Goal: Information Seeking & Learning: Learn about a topic

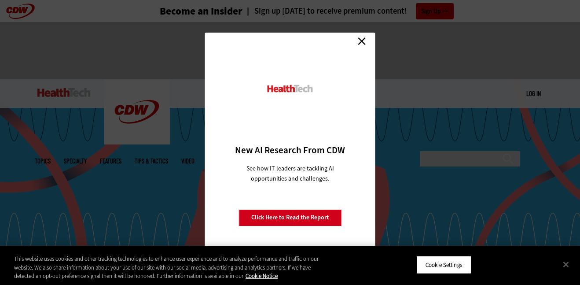
click at [364, 40] on link "Close" at bounding box center [361, 41] width 13 height 13
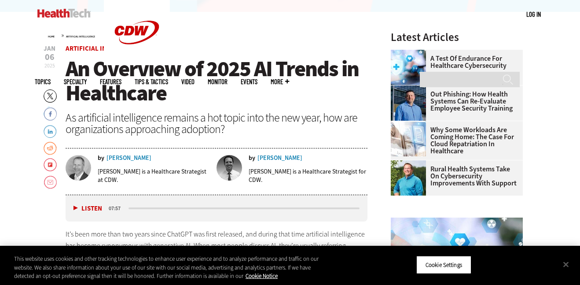
scroll to position [275, 0]
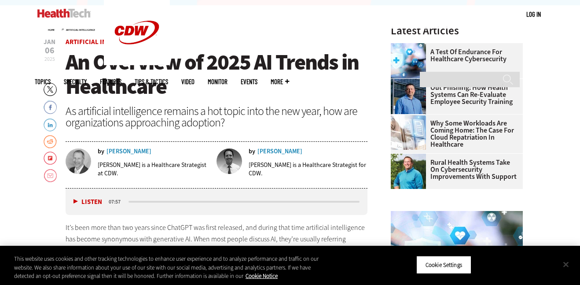
click at [565, 265] on button "Close" at bounding box center [565, 263] width 19 height 19
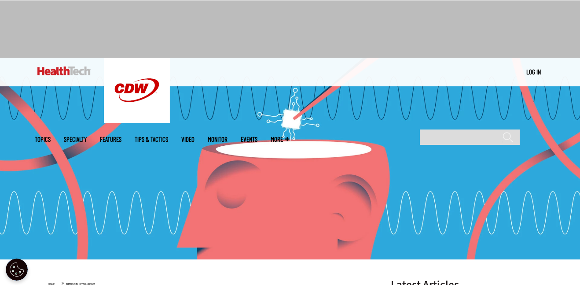
scroll to position [0, 0]
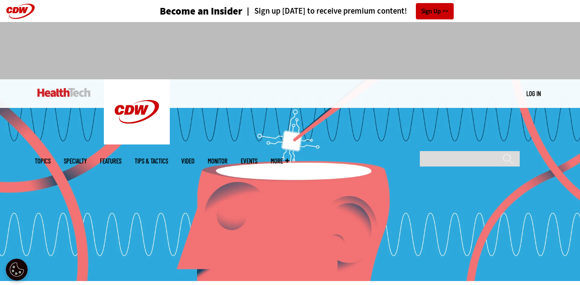
click at [492, 34] on div at bounding box center [290, 47] width 510 height 50
click at [474, 56] on div at bounding box center [290, 47] width 510 height 50
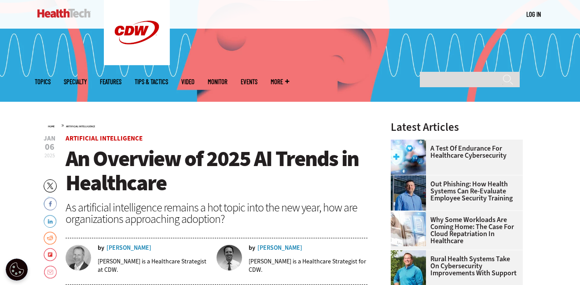
scroll to position [178, 0]
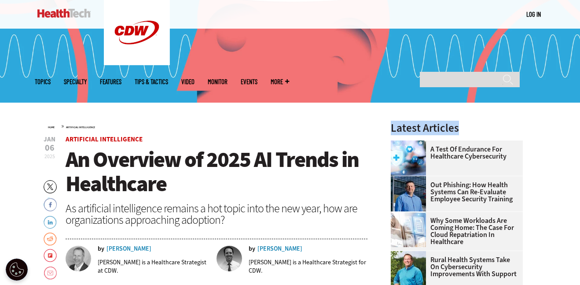
drag, startPoint x: 391, startPoint y: 131, endPoint x: 479, endPoint y: 121, distance: 88.6
drag, startPoint x: 479, startPoint y: 121, endPoint x: 376, endPoint y: 113, distance: 103.2
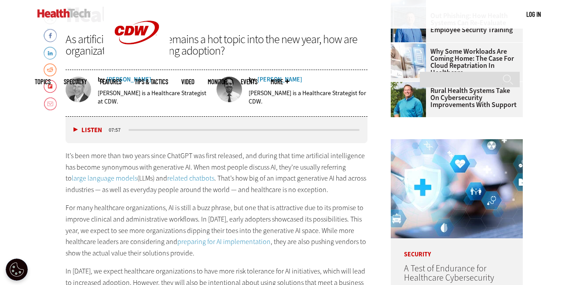
scroll to position [0, 0]
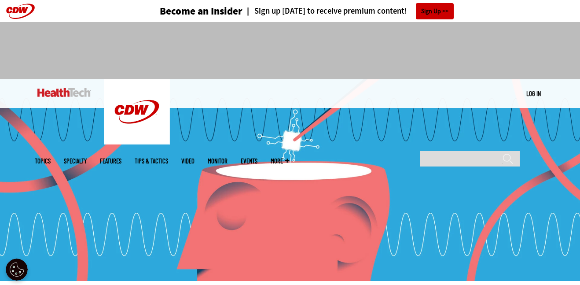
click at [292, 143] on img at bounding box center [290, 179] width 580 height 201
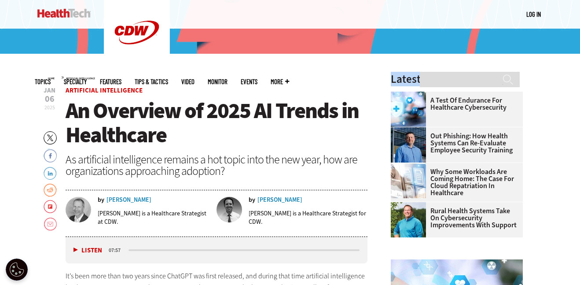
scroll to position [229, 0]
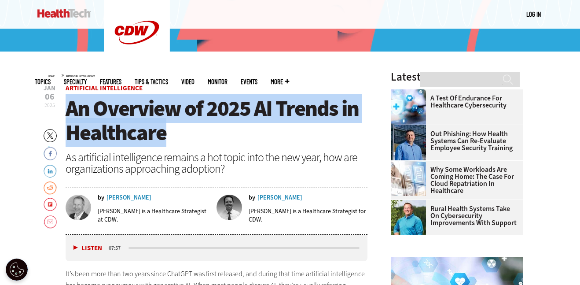
drag, startPoint x: 179, startPoint y: 133, endPoint x: 66, endPoint y: 107, distance: 116.5
click at [66, 107] on h1 "An Overview of 2025 AI Trends in Healthcare" at bounding box center [217, 120] width 302 height 48
copy span "An Overview of 2025 AI Trends in Healthcare"
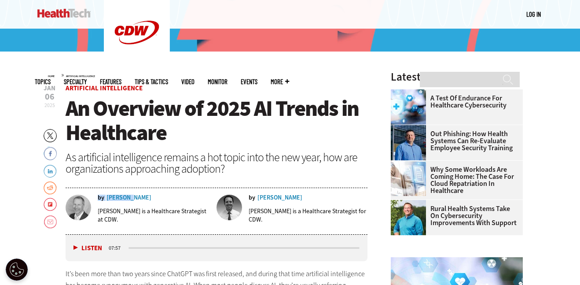
drag, startPoint x: 144, startPoint y: 198, endPoint x: 130, endPoint y: 199, distance: 13.7
click at [130, 199] on div "by [PERSON_NAME]" at bounding box center [154, 197] width 113 height 6
click at [145, 198] on div "by [PERSON_NAME]" at bounding box center [154, 197] width 113 height 6
drag, startPoint x: 145, startPoint y: 198, endPoint x: 133, endPoint y: 197, distance: 11.5
click at [133, 197] on div "by [PERSON_NAME]" at bounding box center [154, 197] width 113 height 6
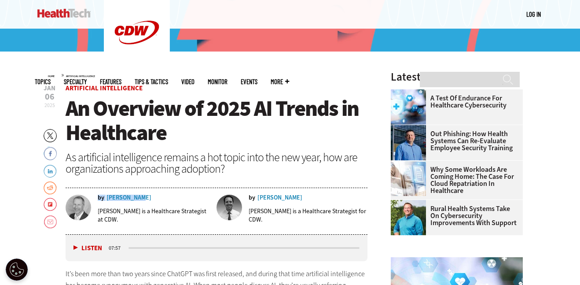
copy div "by [PERSON_NAME]"
click at [289, 197] on div "by [PERSON_NAME]" at bounding box center [308, 197] width 119 height 6
drag, startPoint x: 289, startPoint y: 197, endPoint x: 281, endPoint y: 203, distance: 10.5
click at [281, 203] on div "by [PERSON_NAME] [PERSON_NAME] is a Healthcare Strategist for CDW." at bounding box center [291, 211] width 151 height 35
copy div "by [PERSON_NAME]"
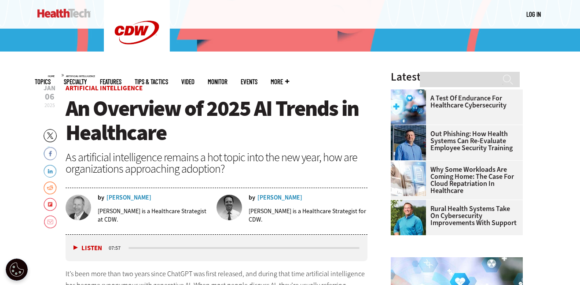
click at [116, 230] on div "by [PERSON_NAME] [PERSON_NAME] is a Healthcare Strategist at CDW." at bounding box center [141, 214] width 151 height 40
drag, startPoint x: 121, startPoint y: 221, endPoint x: 137, endPoint y: 209, distance: 20.4
click at [137, 209] on p "[PERSON_NAME] is a Healthcare Strategist at CDW." at bounding box center [154, 215] width 113 height 17
copy p "a Healthcare Strategist at CDW."
click at [287, 211] on p "[PERSON_NAME] is a Healthcare Strategist for CDW." at bounding box center [308, 215] width 119 height 17
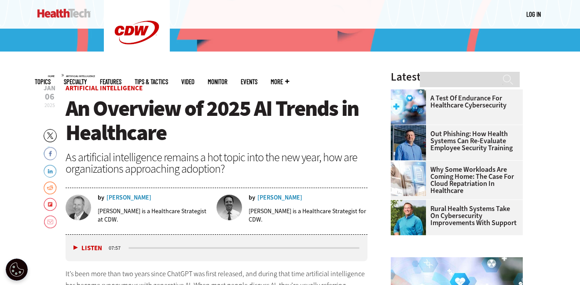
click at [282, 211] on p "[PERSON_NAME] is a Healthcare Strategist for CDW." at bounding box center [308, 215] width 119 height 17
drag, startPoint x: 282, startPoint y: 211, endPoint x: 333, endPoint y: 207, distance: 51.2
click at [333, 207] on p "[PERSON_NAME] is a Healthcare Strategist for CDW." at bounding box center [308, 215] width 119 height 17
click at [281, 213] on p "[PERSON_NAME] is a Healthcare Strategist for CDW." at bounding box center [308, 215] width 119 height 17
drag, startPoint x: 281, startPoint y: 213, endPoint x: 360, endPoint y: 210, distance: 79.7
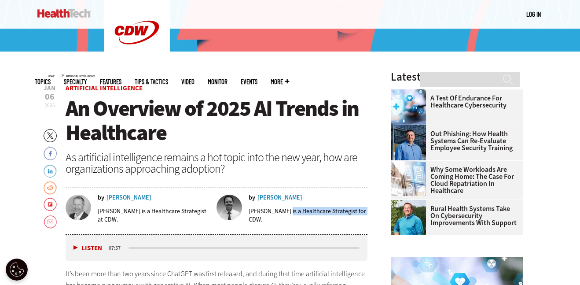
click at [360, 210] on p "[PERSON_NAME] is a Healthcare Strategist for CDW." at bounding box center [308, 215] width 119 height 17
copy p "a Healthcare Strategist for CDW"
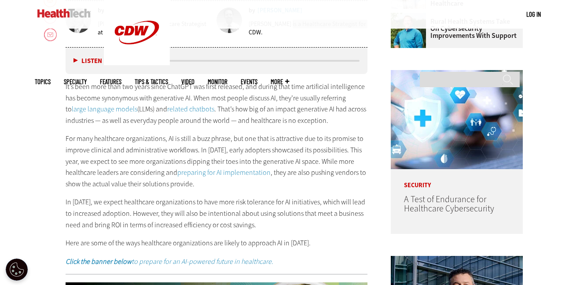
scroll to position [431, 0]
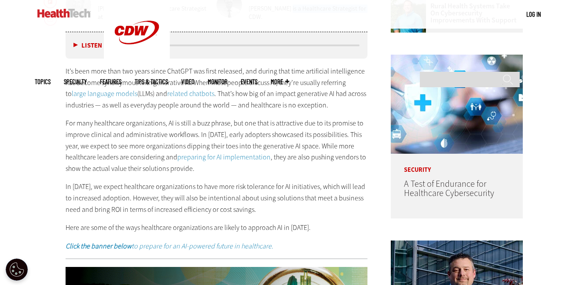
click at [77, 47] on button "Listen" at bounding box center [87, 45] width 29 height 7
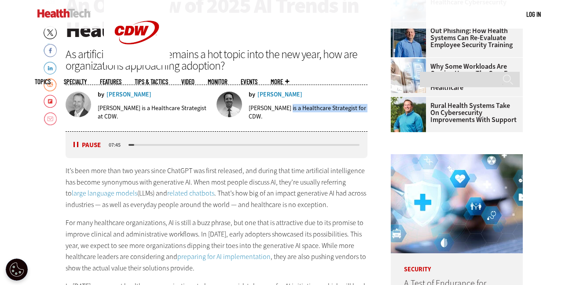
scroll to position [333, 0]
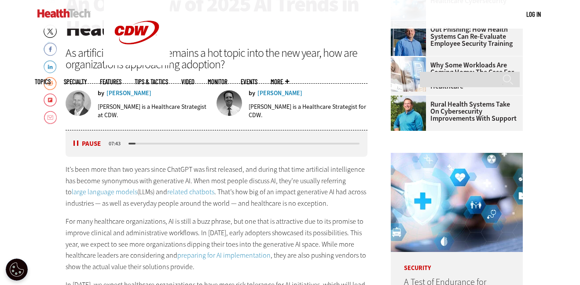
click at [66, 143] on div "Listen Pause 07:43" at bounding box center [217, 143] width 302 height 26
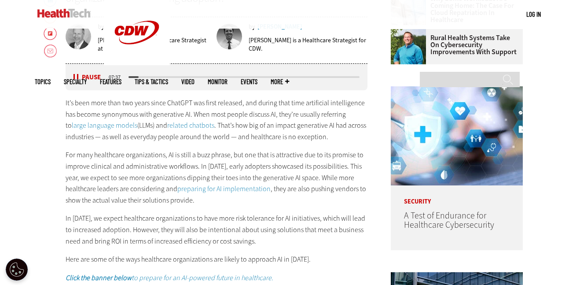
scroll to position [401, 0]
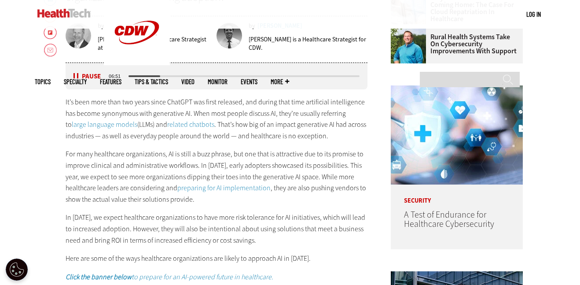
click at [72, 74] on div "Listen Pause" at bounding box center [89, 76] width 35 height 9
click at [74, 75] on button "Pause" at bounding box center [86, 76] width 27 height 7
click at [74, 75] on button "Listen" at bounding box center [87, 76] width 29 height 7
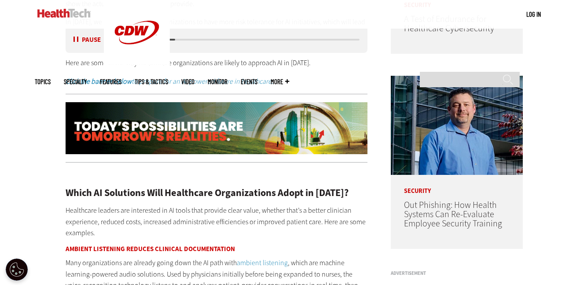
scroll to position [598, 0]
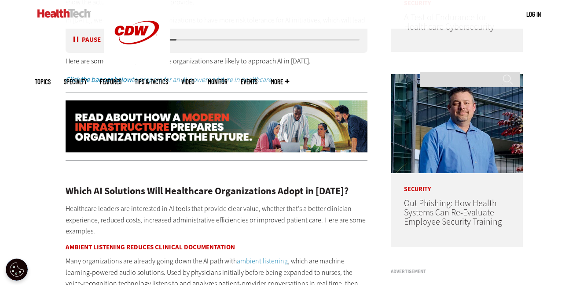
click at [76, 40] on button "Pause" at bounding box center [86, 40] width 27 height 7
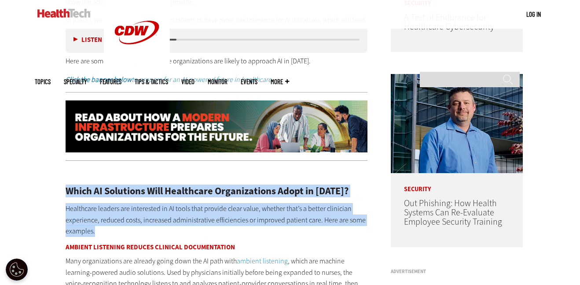
drag, startPoint x: 66, startPoint y: 188, endPoint x: 130, endPoint y: 230, distance: 76.9
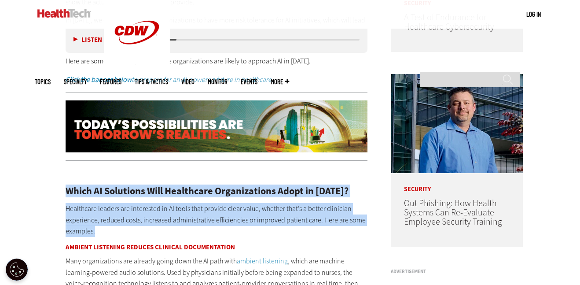
click at [130, 230] on p "Healthcare leaders are interested in AI tools that provide clear value, whether…" at bounding box center [217, 220] width 302 height 34
drag, startPoint x: 130, startPoint y: 230, endPoint x: 80, endPoint y: 189, distance: 64.7
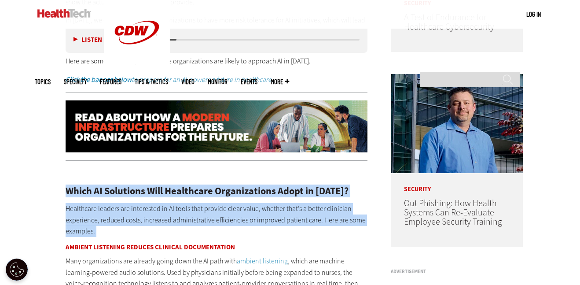
click at [80, 190] on h2 "Which AI Solutions Will Healthcare Organizations Adopt in [DATE]?" at bounding box center [217, 191] width 302 height 10
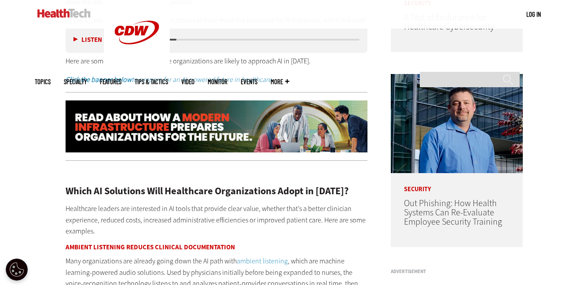
click at [74, 35] on div "Listen Pause" at bounding box center [89, 40] width 35 height 10
click at [75, 39] on button "Listen" at bounding box center [87, 40] width 29 height 7
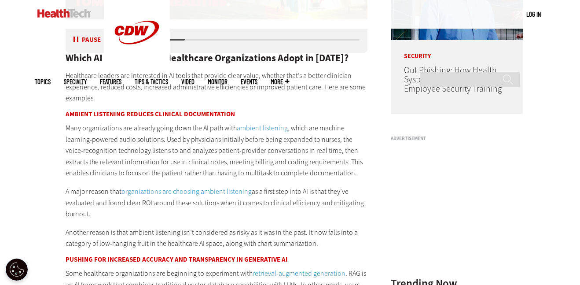
scroll to position [731, 0]
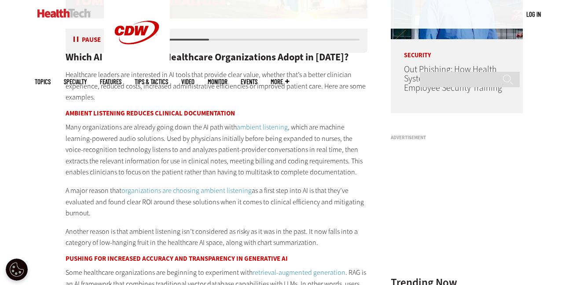
click at [73, 37] on button "Pause" at bounding box center [86, 40] width 27 height 7
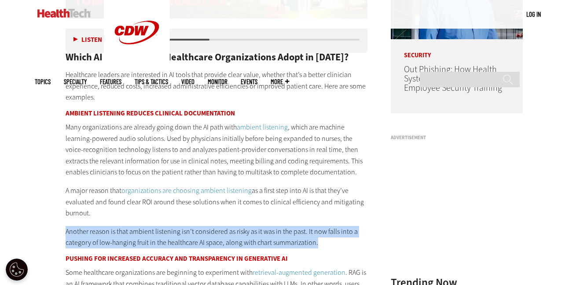
drag, startPoint x: 332, startPoint y: 241, endPoint x: 60, endPoint y: 233, distance: 271.5
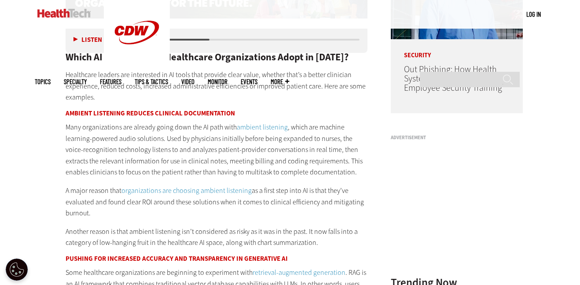
click at [172, 215] on p "A major reason that organizations are choosing ambient listening as a first ste…" at bounding box center [217, 202] width 302 height 34
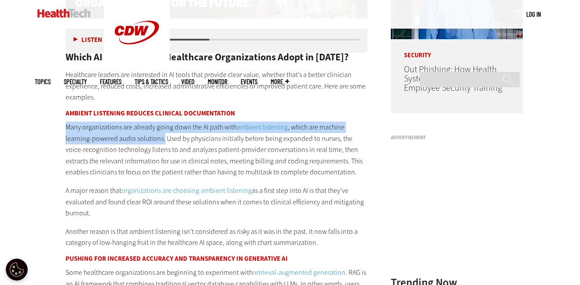
drag, startPoint x: 62, startPoint y: 126, endPoint x: 163, endPoint y: 138, distance: 102.3
copy p "Many organizations are already going down the AI path with ambient listening , …"
click at [78, 41] on button "Listen" at bounding box center [87, 40] width 29 height 7
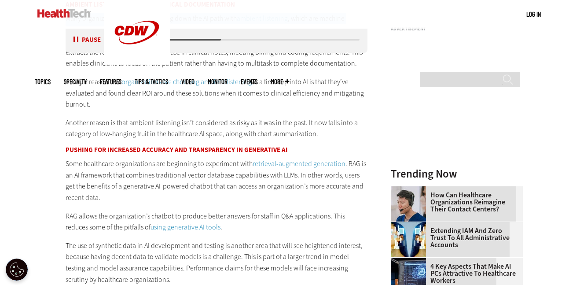
scroll to position [841, 0]
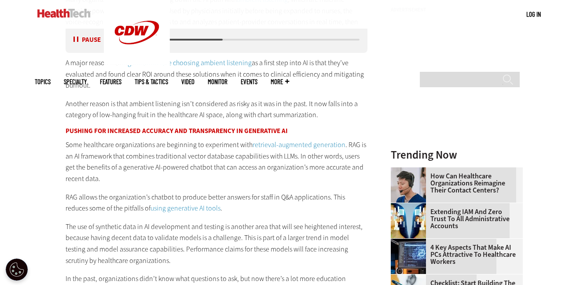
scroll to position [860, 0]
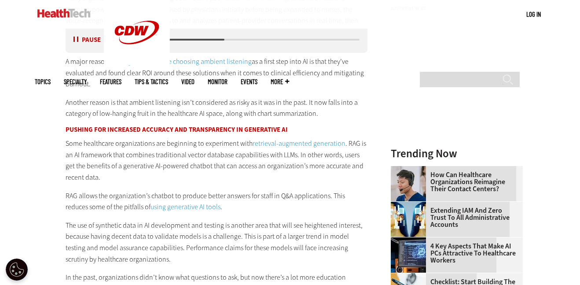
click at [72, 36] on div "Listen Pause" at bounding box center [89, 39] width 35 height 9
click at [73, 36] on div "Listen Pause" at bounding box center [89, 39] width 35 height 9
click at [77, 41] on button "Pause" at bounding box center [86, 40] width 27 height 7
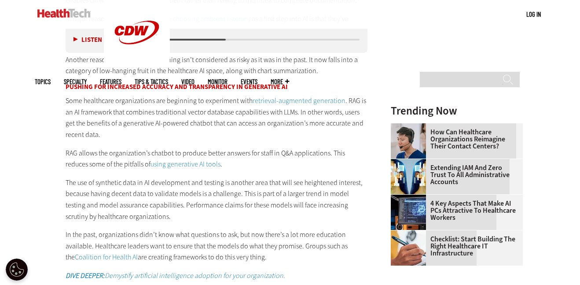
scroll to position [908, 0]
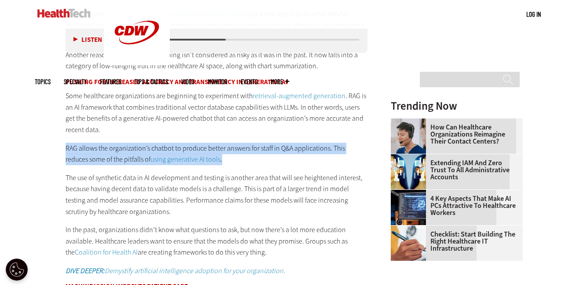
drag, startPoint x: 208, startPoint y: 160, endPoint x: 58, endPoint y: 151, distance: 150.7
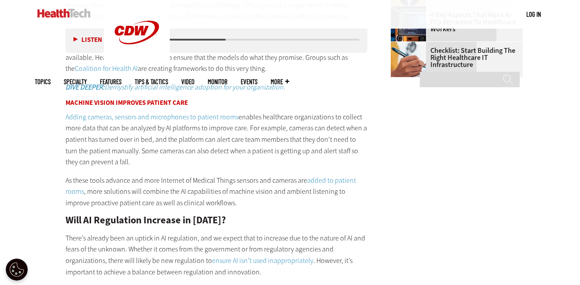
scroll to position [1087, 0]
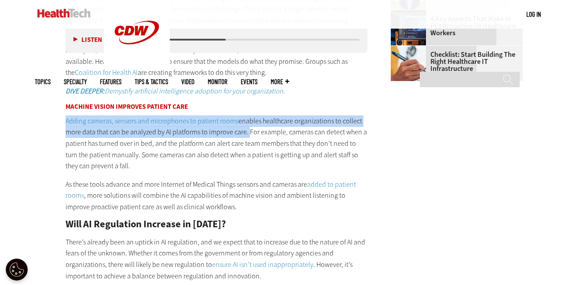
drag, startPoint x: 63, startPoint y: 122, endPoint x: 245, endPoint y: 130, distance: 181.4
click at [245, 130] on article "[DATE] Twitter Facebook LinkedIn Reddit Flipboard Email Artificial Intelligence…" at bounding box center [207, 188] width 319 height 1922
copy p "Adding cameras, sensors and microphones to patient rooms enables healthcare org…"
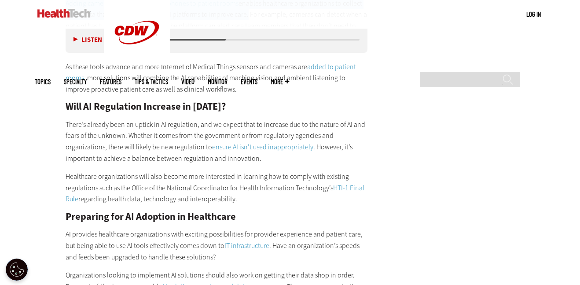
scroll to position [1204, 0]
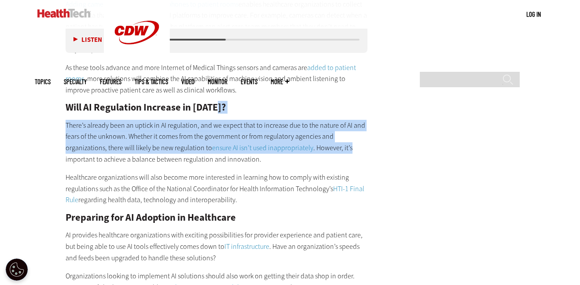
drag, startPoint x: 461, startPoint y: 145, endPoint x: 463, endPoint y: 107, distance: 37.9
click at [463, 107] on main "Home » Artificial Intelligence Close New AI Research From CDW See how IT leader…" at bounding box center [290, 61] width 510 height 1969
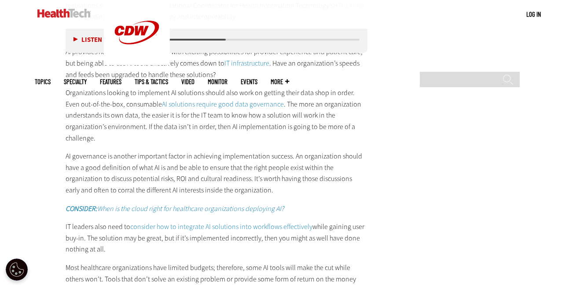
scroll to position [1386, 0]
click at [255, 106] on link "AI solutions require good data governance" at bounding box center [223, 105] width 122 height 9
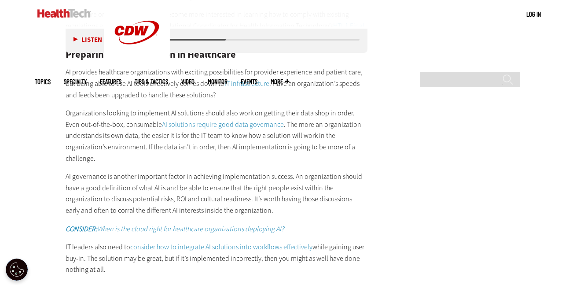
scroll to position [1370, 0]
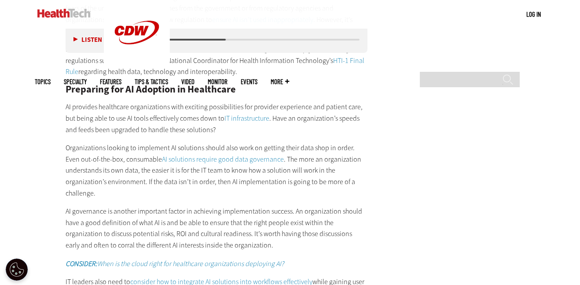
scroll to position [1331, 0]
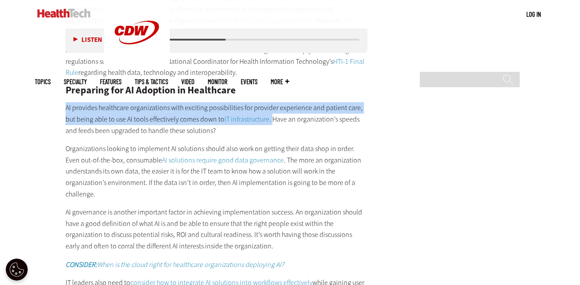
drag, startPoint x: 55, startPoint y: 104, endPoint x: 273, endPoint y: 119, distance: 217.8
copy p "AI provides healthcare organizations with exciting possibilities for provider e…"
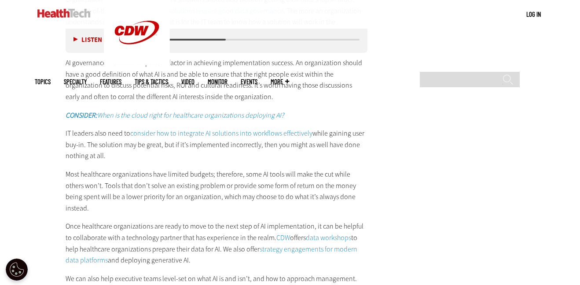
scroll to position [1483, 0]
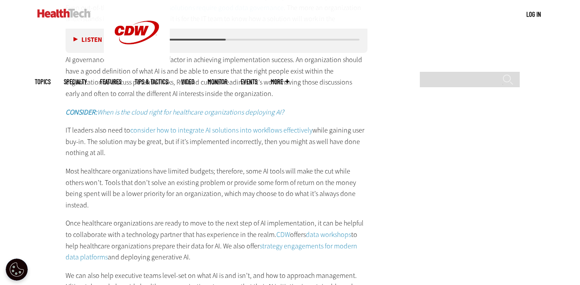
drag, startPoint x: 265, startPoint y: 219, endPoint x: 215, endPoint y: 246, distance: 56.5
click at [215, 246] on p "Once healthcare organizations are ready to move to the next step of AI implemen…" at bounding box center [217, 239] width 302 height 45
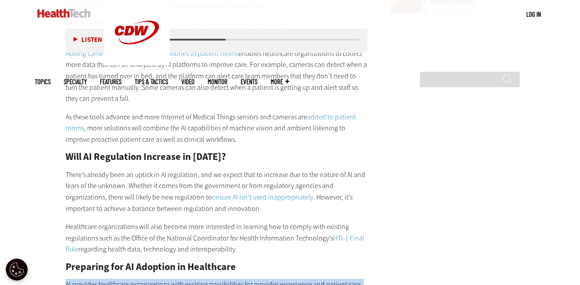
scroll to position [1157, 0]
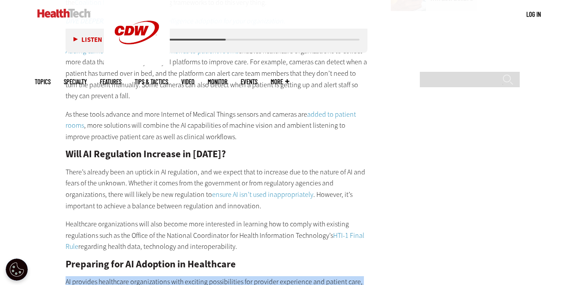
drag, startPoint x: 246, startPoint y: 252, endPoint x: 60, endPoint y: 217, distance: 189.3
click at [60, 217] on article "[DATE] Twitter Facebook LinkedIn Reddit Flipboard Email Artificial Intelligence…" at bounding box center [207, 118] width 319 height 1922
copy p "Healthcare organizations will also become more interested in learning how to co…"
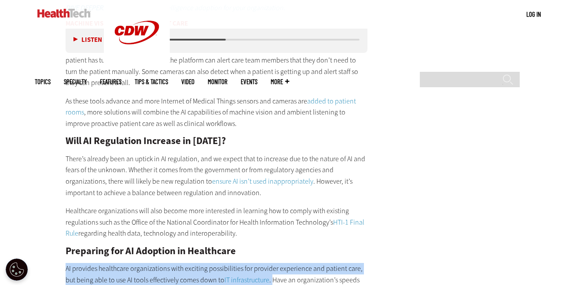
scroll to position [1171, 0]
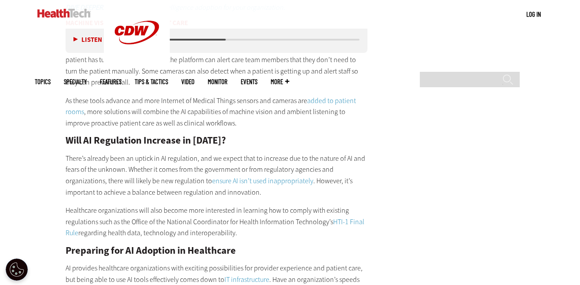
click at [248, 72] on p "Adding cameras, sensors and microphones to patient rooms enables healthcare org…" at bounding box center [217, 60] width 302 height 56
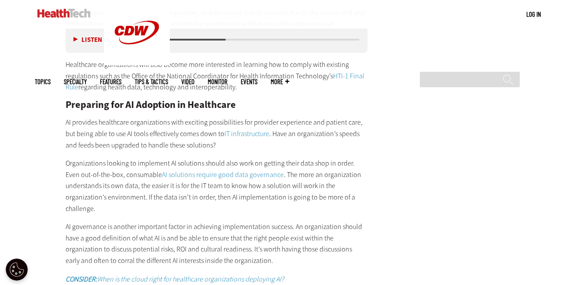
scroll to position [1315, 0]
